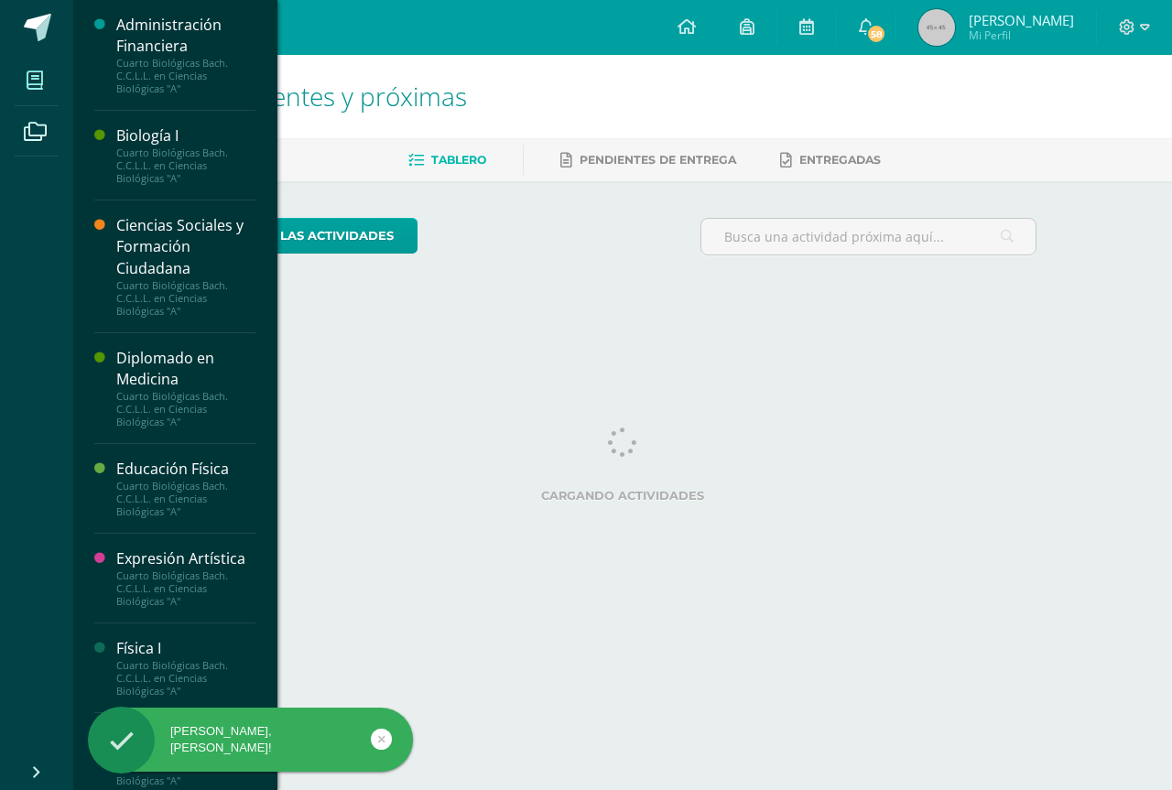
click at [25, 92] on span at bounding box center [35, 80] width 41 height 41
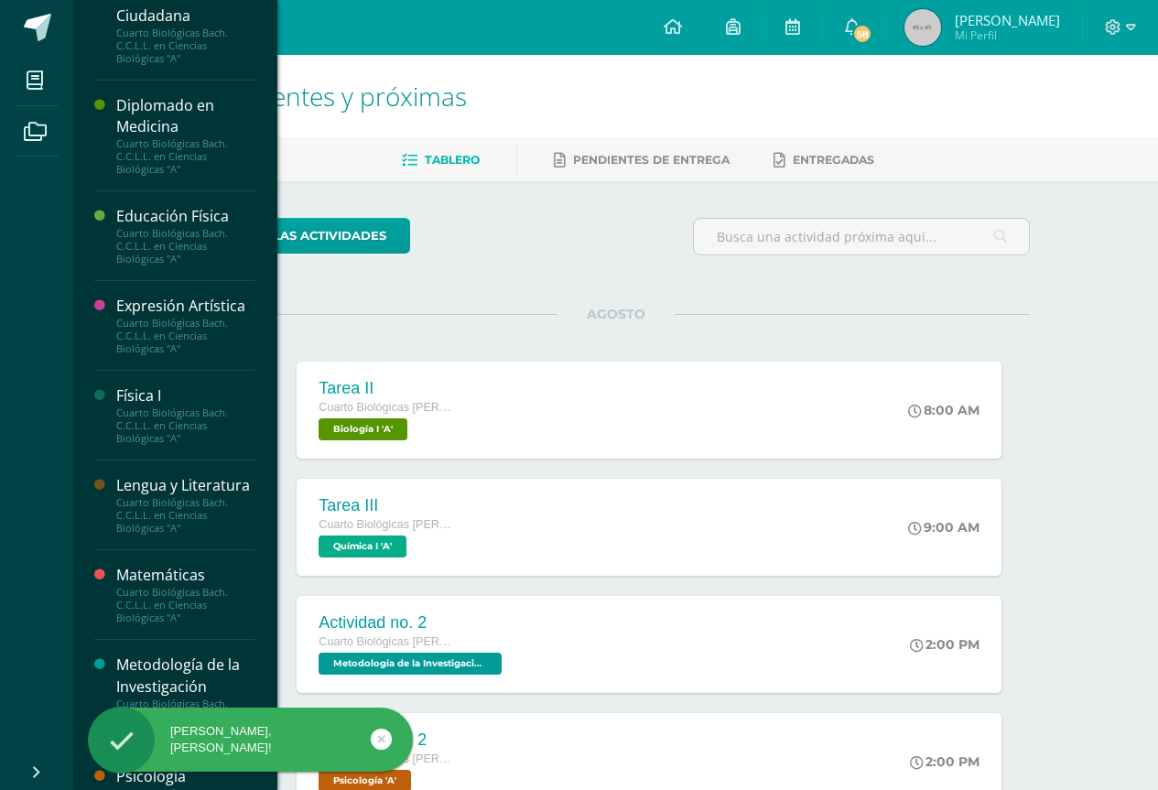
scroll to position [275, 0]
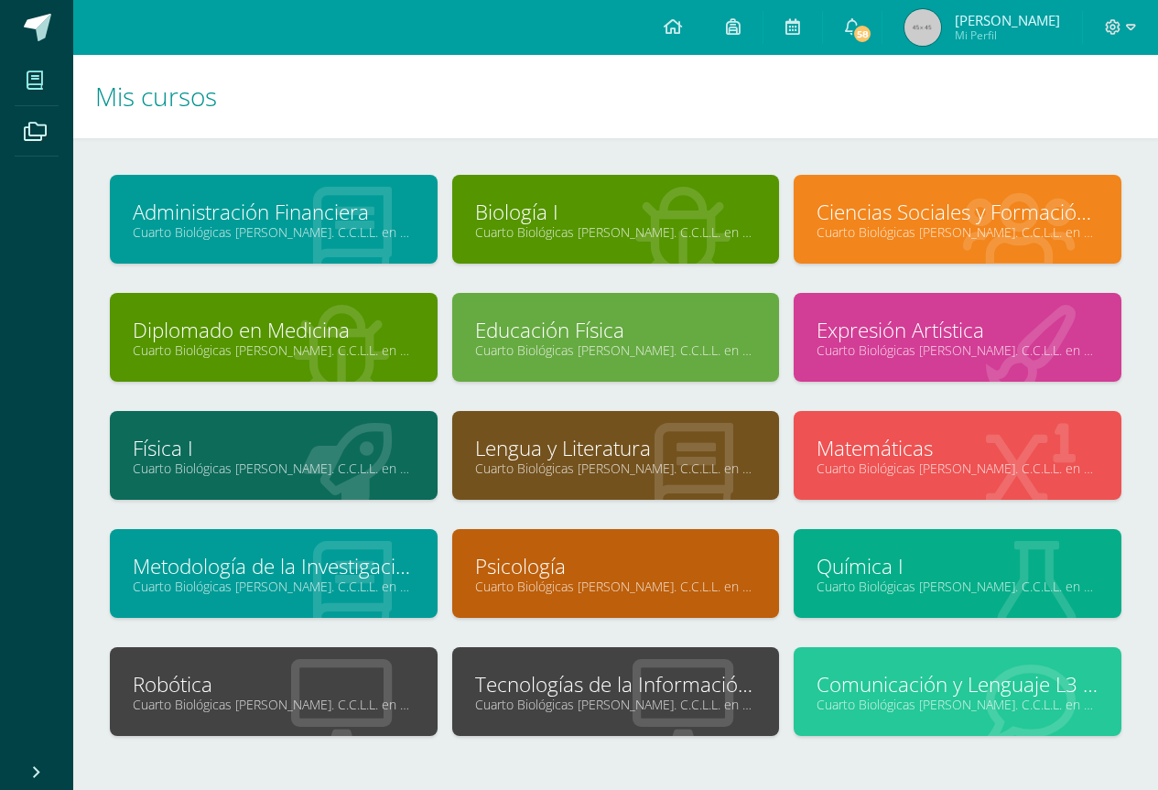
click at [603, 670] on link "Tecnologías de la Información y la Comunicación I" at bounding box center [616, 684] width 282 height 28
click at [600, 676] on link "Tecnologías de la Información y la Comunicación I" at bounding box center [616, 684] width 282 height 28
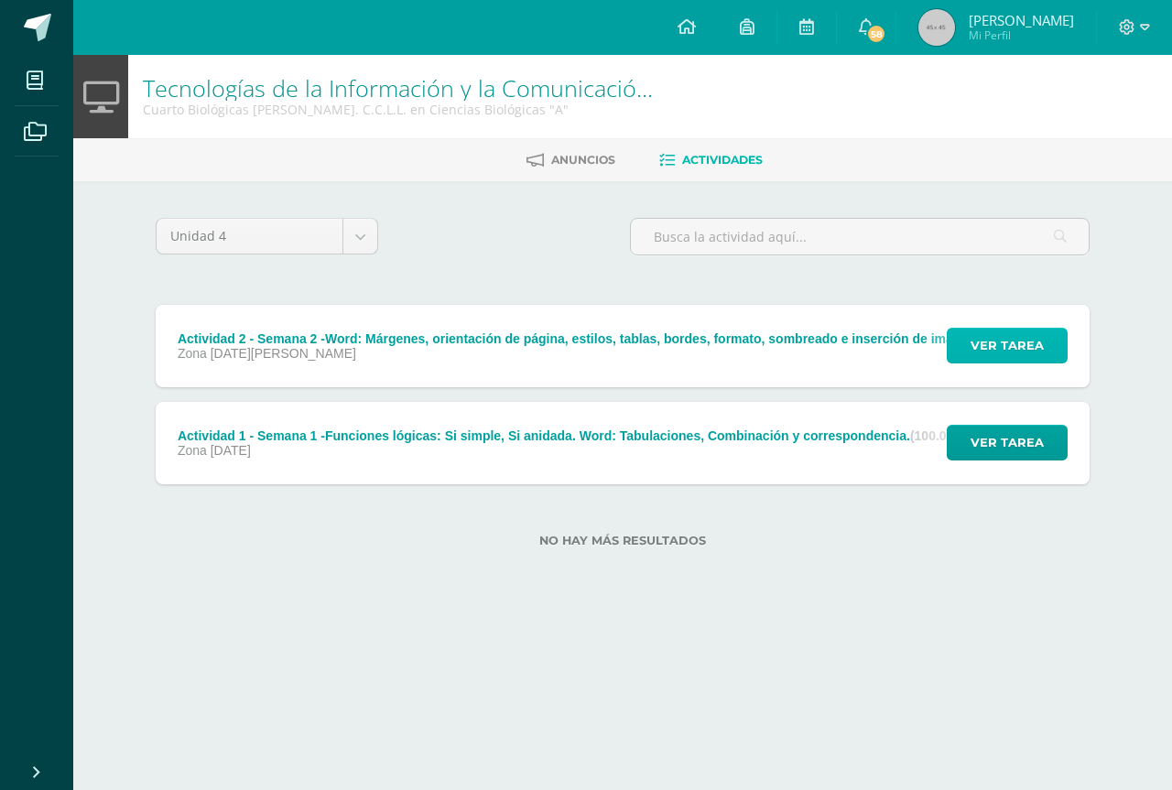
click at [1005, 342] on span "Ver tarea" at bounding box center [1007, 346] width 73 height 34
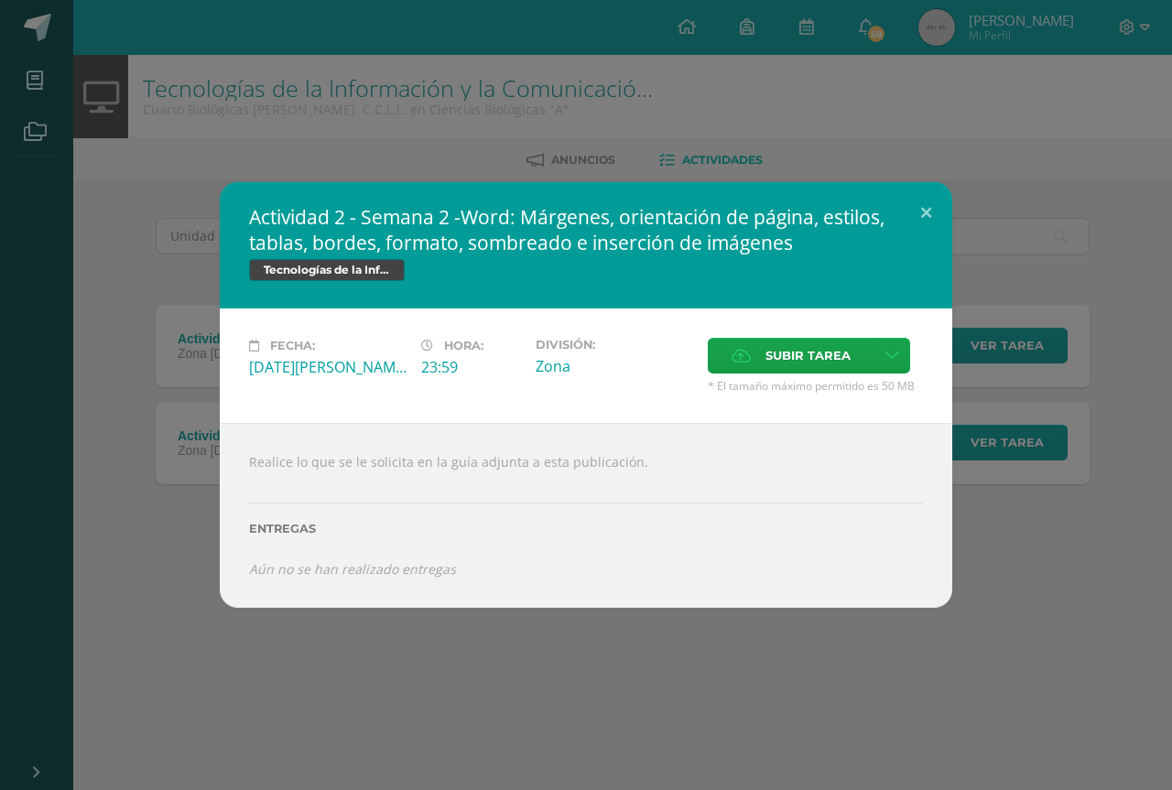
click at [808, 375] on div "Subir tarea" at bounding box center [815, 358] width 215 height 40
click at [792, 364] on span "Subir tarea" at bounding box center [808, 356] width 85 height 34
click at [0, 0] on input "Subir tarea" at bounding box center [0, 0] width 0 height 0
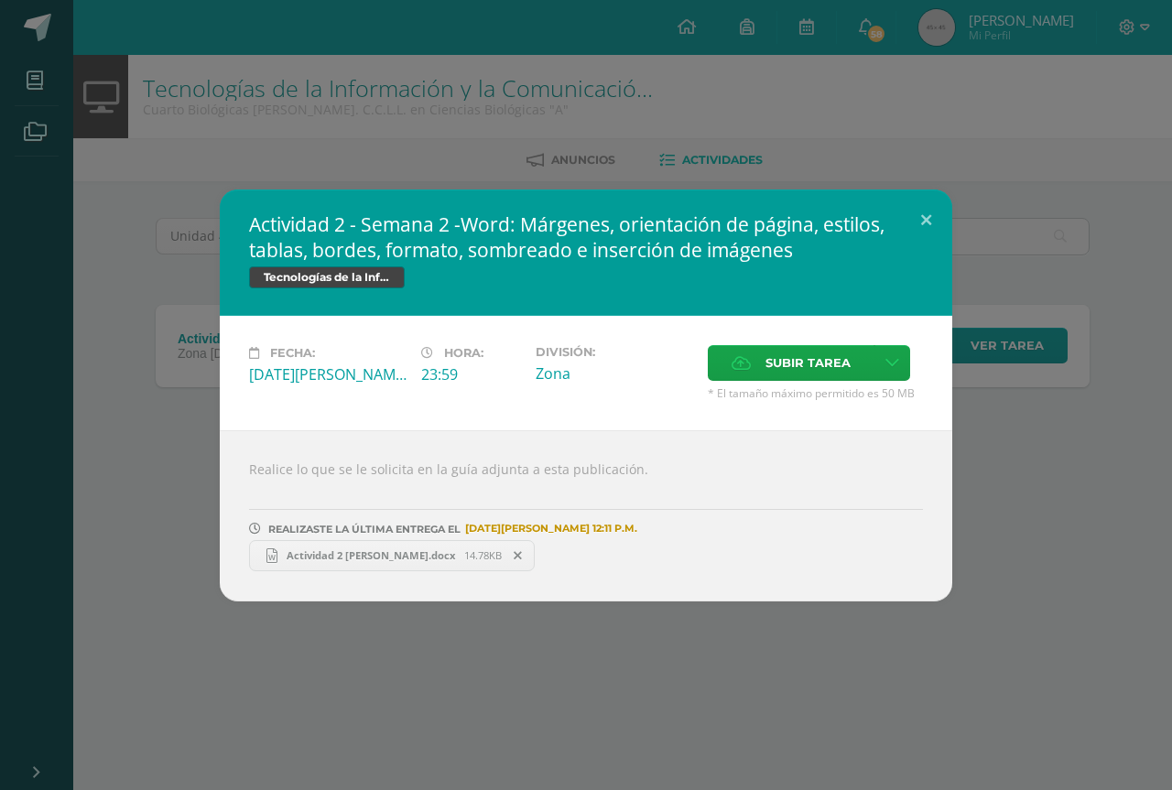
click at [569, 680] on div "Actividad 2 - Semana 2 -Word: Márgenes, orientación de página, estilos, tablas,…" at bounding box center [586, 395] width 1172 height 790
